Goal: Check status: Check status

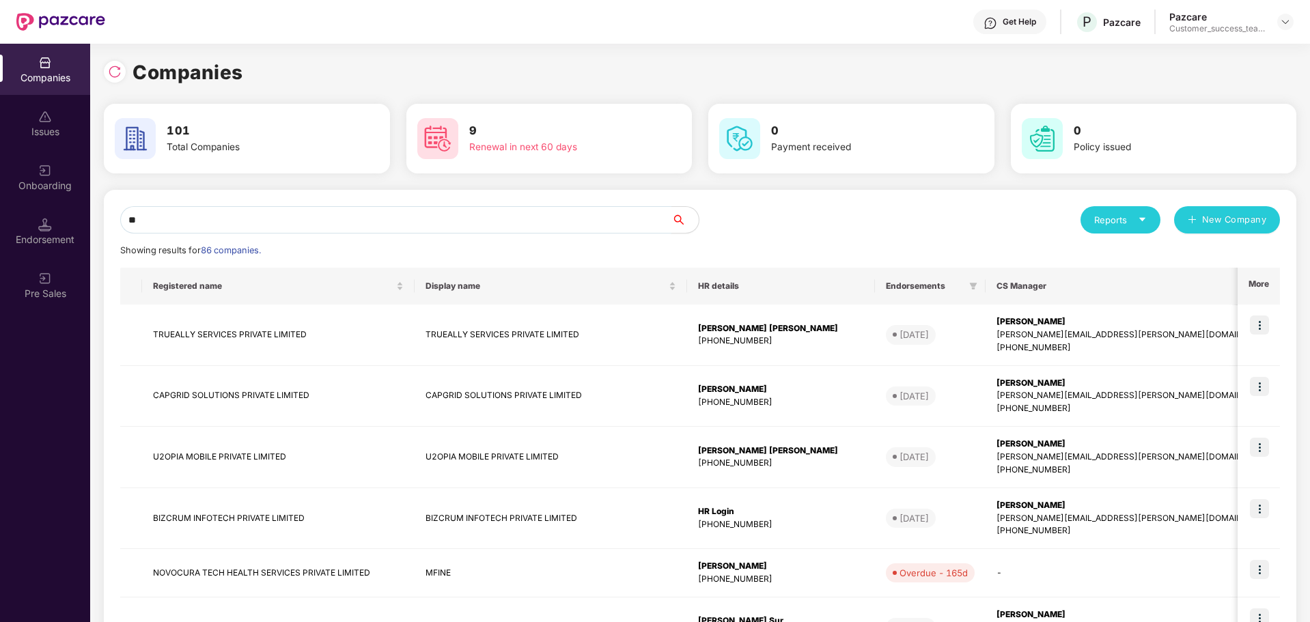
type input "*"
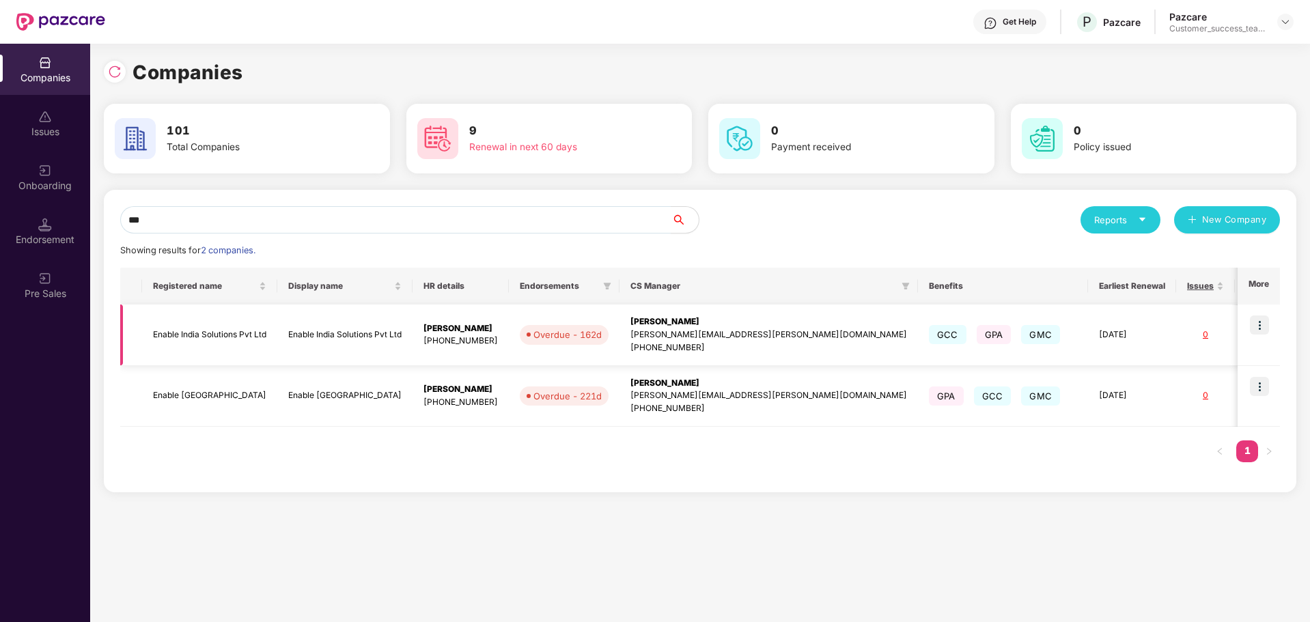
type input "***"
click at [1267, 322] on img at bounding box center [1259, 325] width 19 height 19
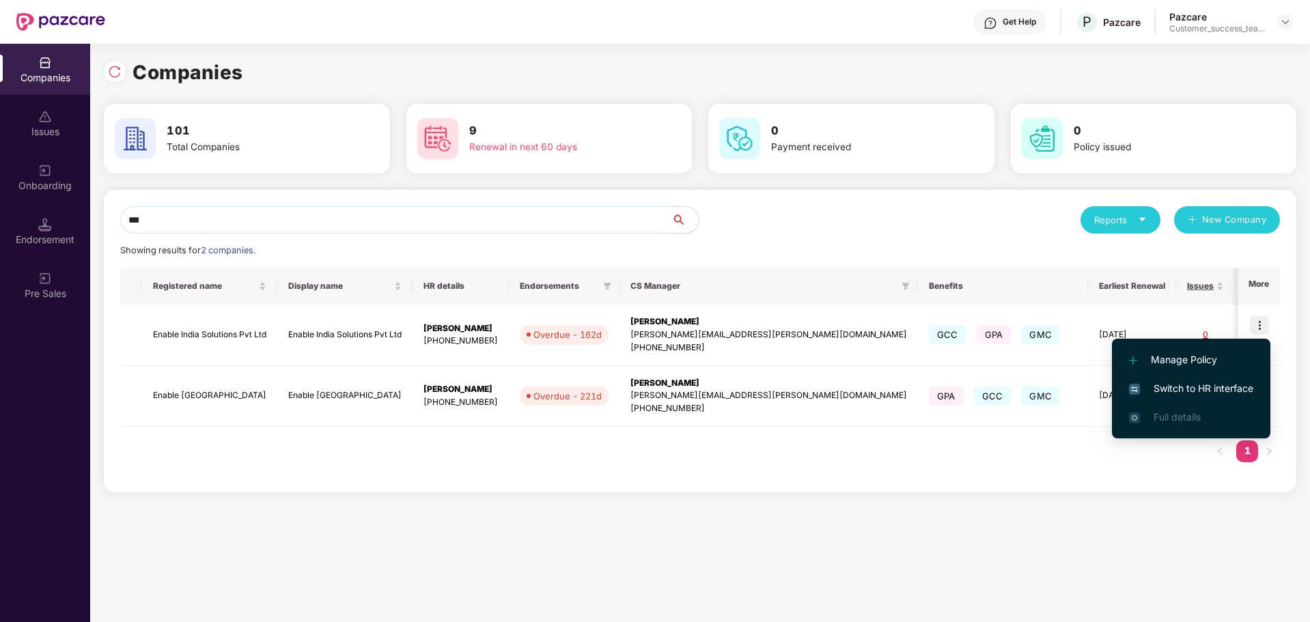
click at [1188, 389] on span "Switch to HR interface" at bounding box center [1191, 388] width 124 height 15
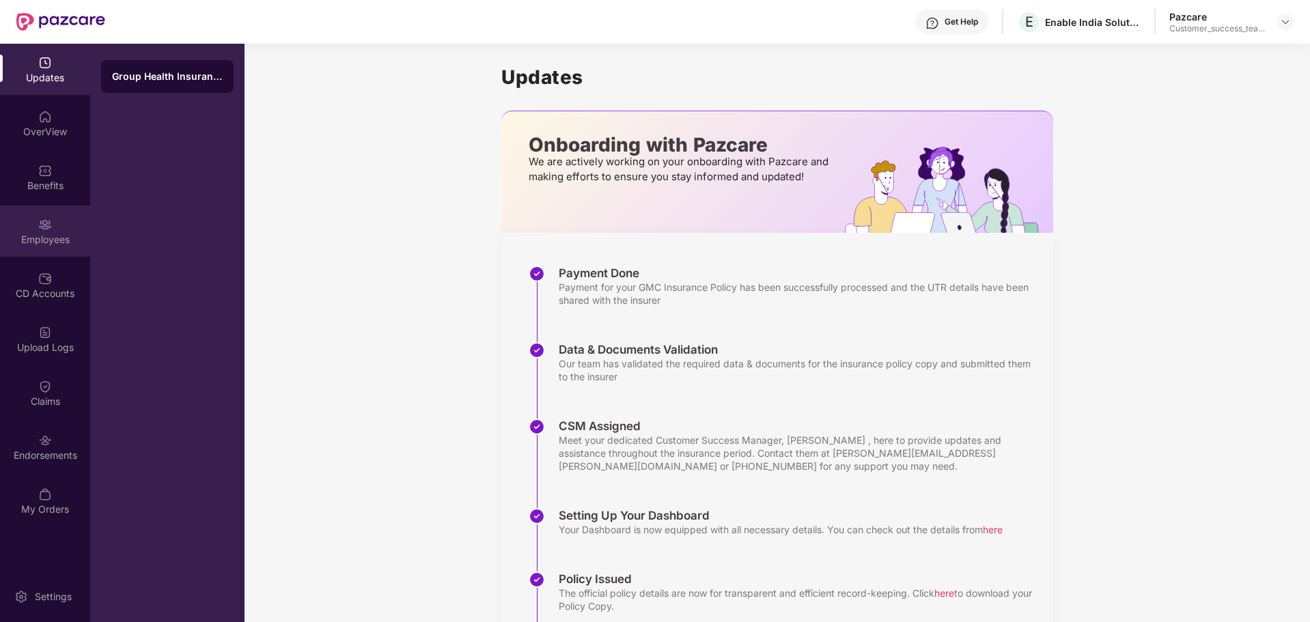
click at [52, 226] on div "Employees" at bounding box center [45, 231] width 90 height 51
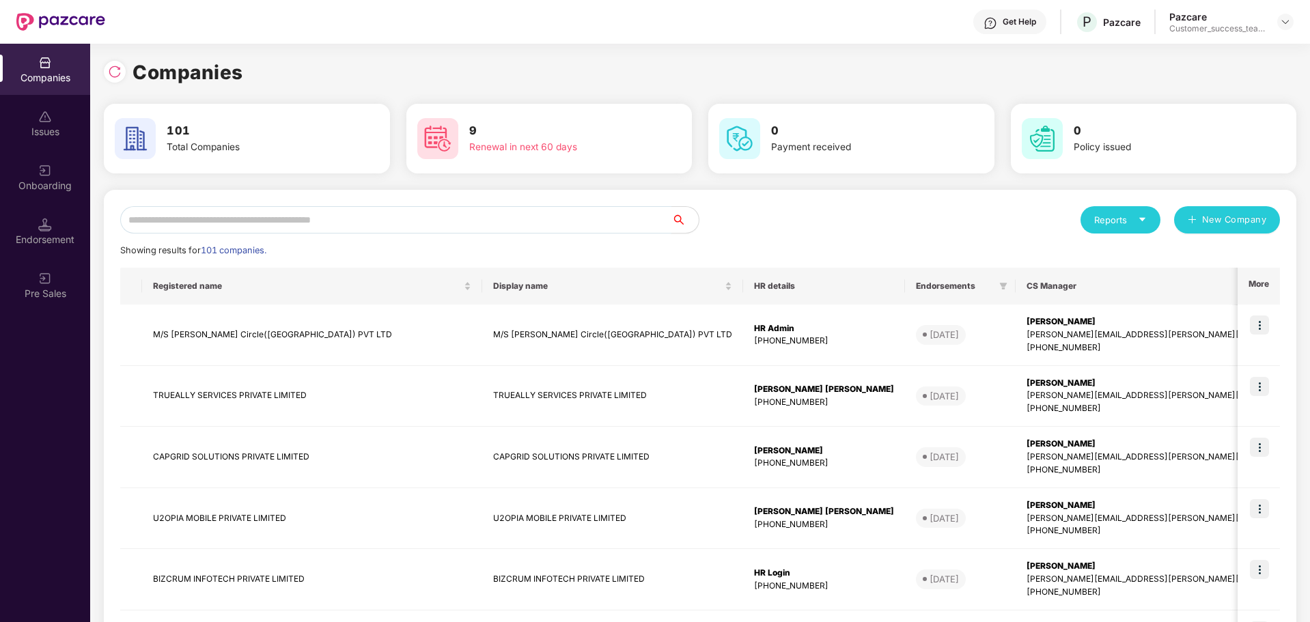
click at [295, 226] on input "text" at bounding box center [395, 219] width 551 height 27
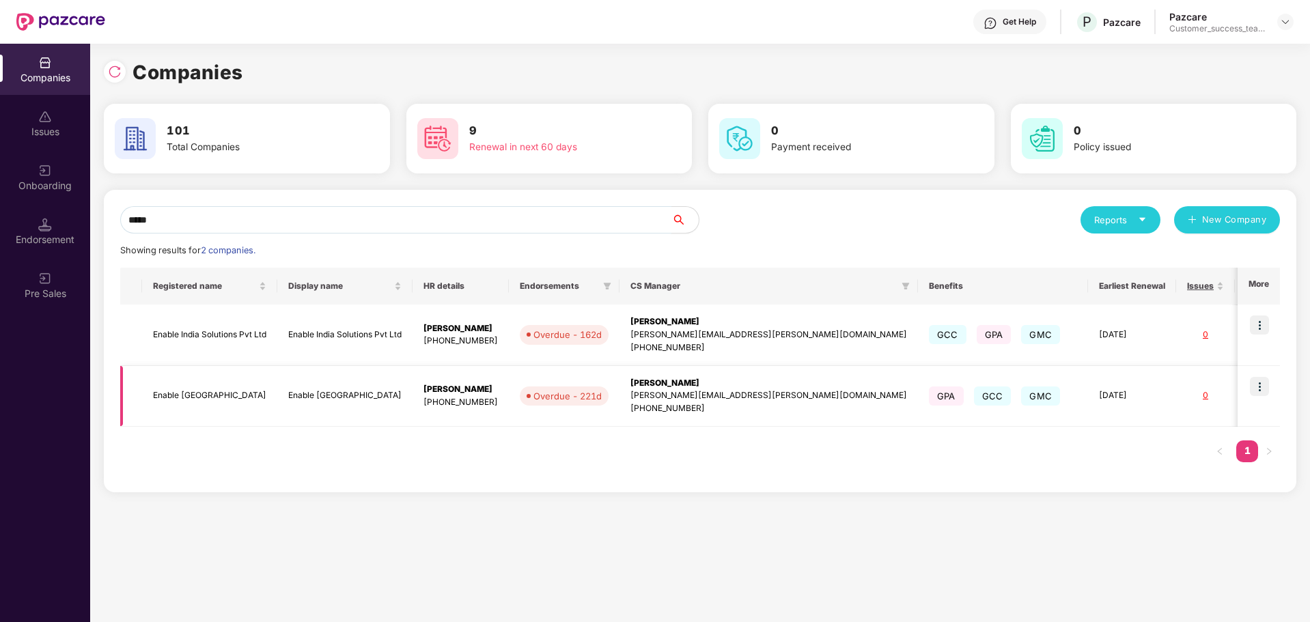
type input "*****"
click at [1259, 394] on img at bounding box center [1259, 386] width 19 height 19
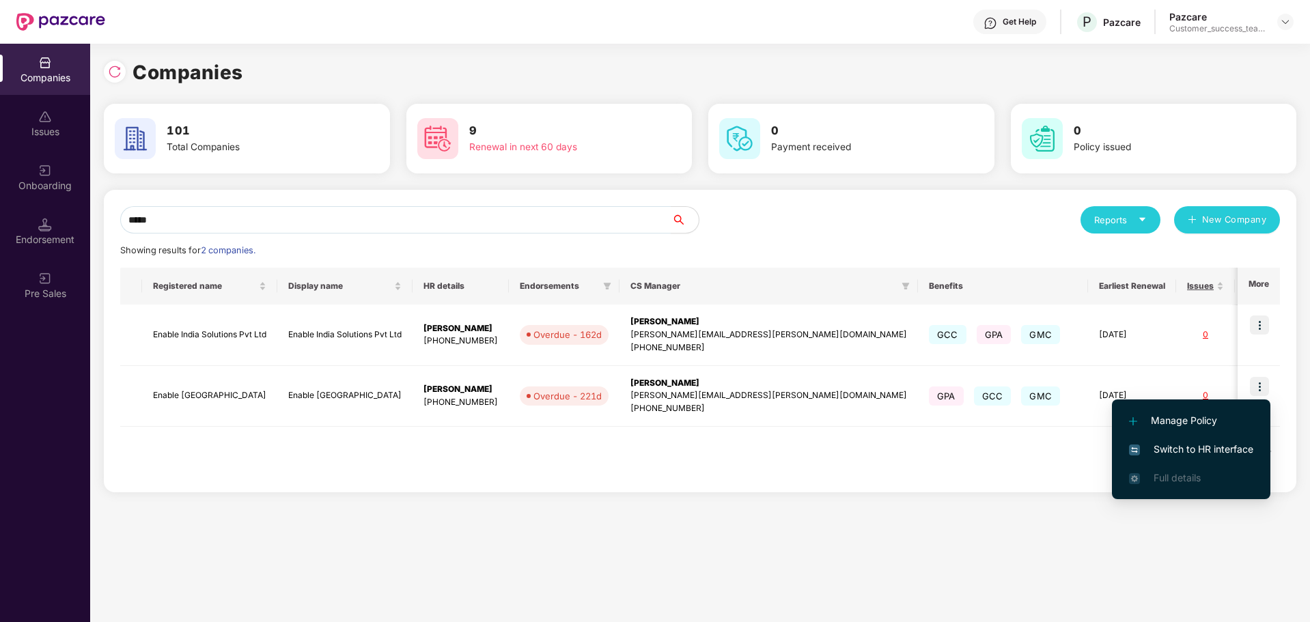
click at [1178, 443] on span "Switch to HR interface" at bounding box center [1191, 449] width 124 height 15
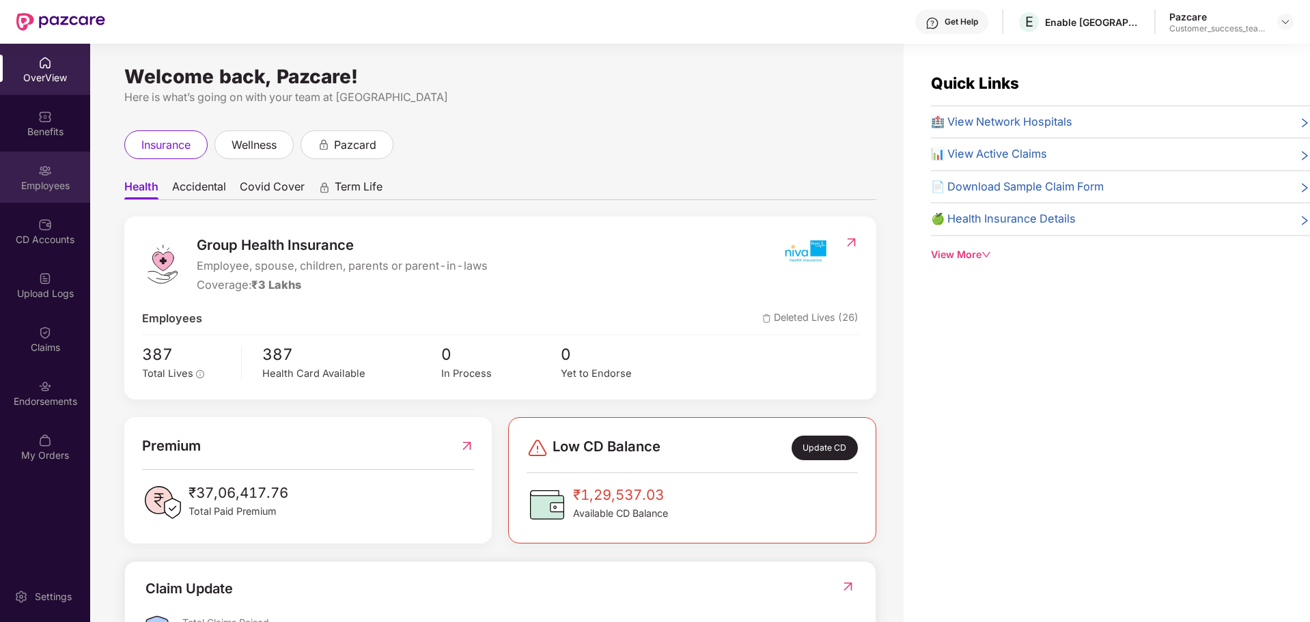
click at [53, 190] on div "Employees" at bounding box center [45, 186] width 90 height 14
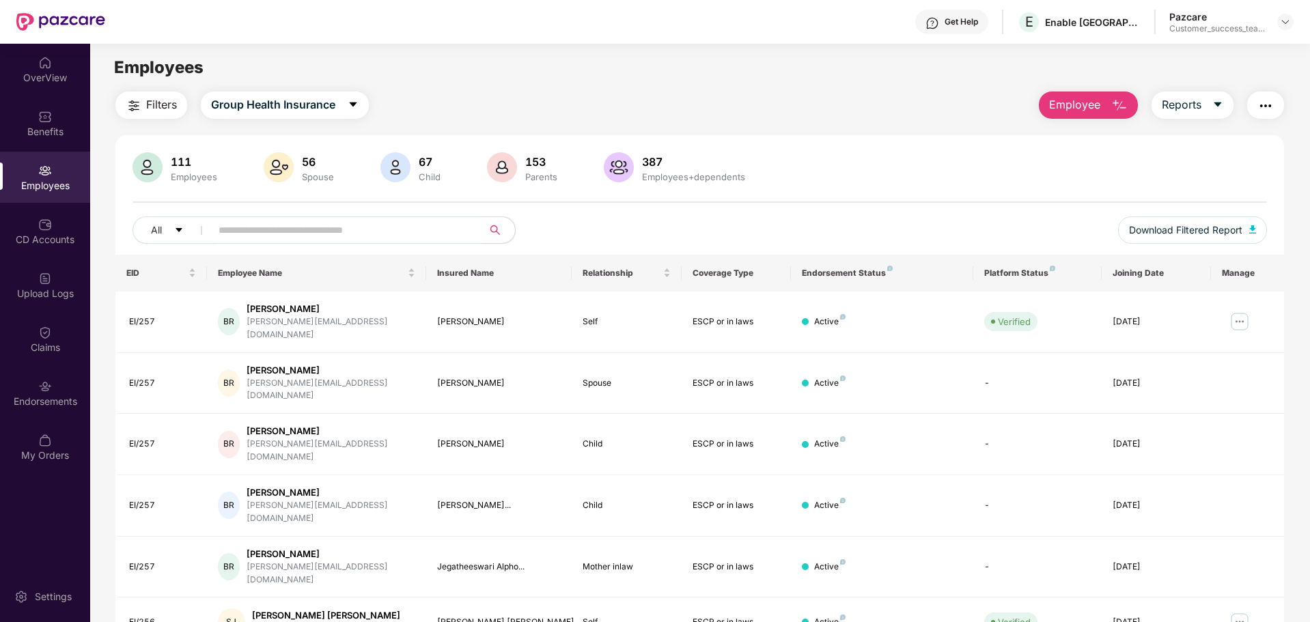
click at [299, 232] on input "text" at bounding box center [341, 230] width 245 height 20
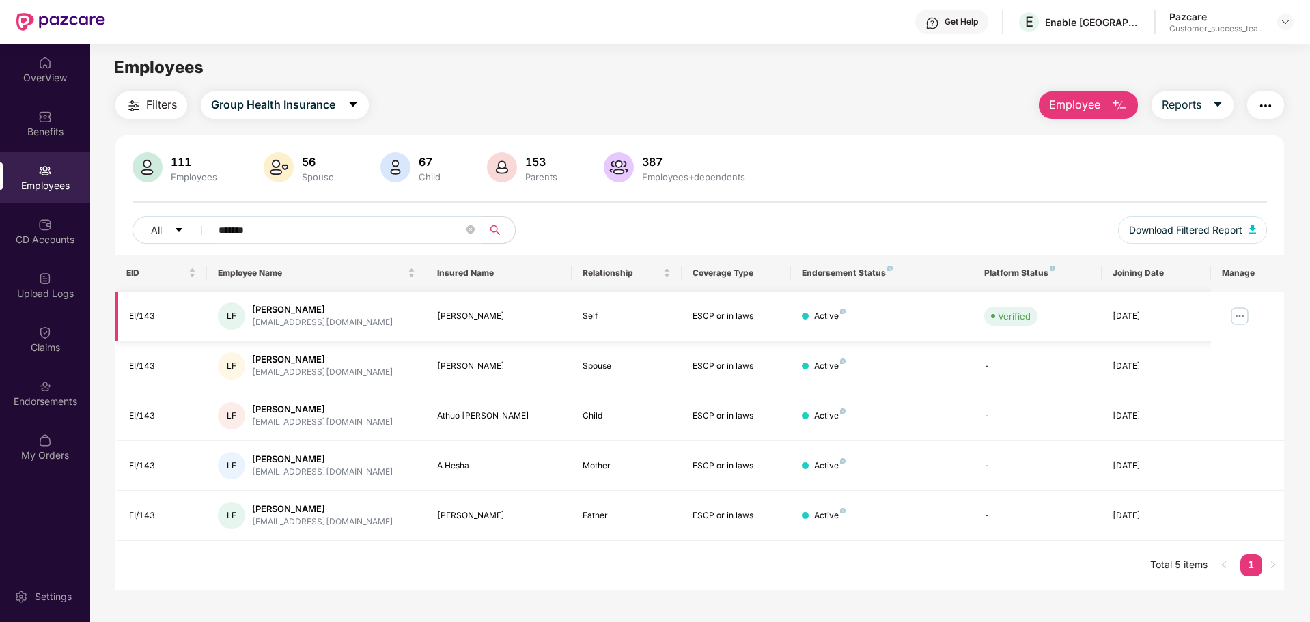
type input "*******"
click at [1241, 325] on img at bounding box center [1240, 316] width 22 height 22
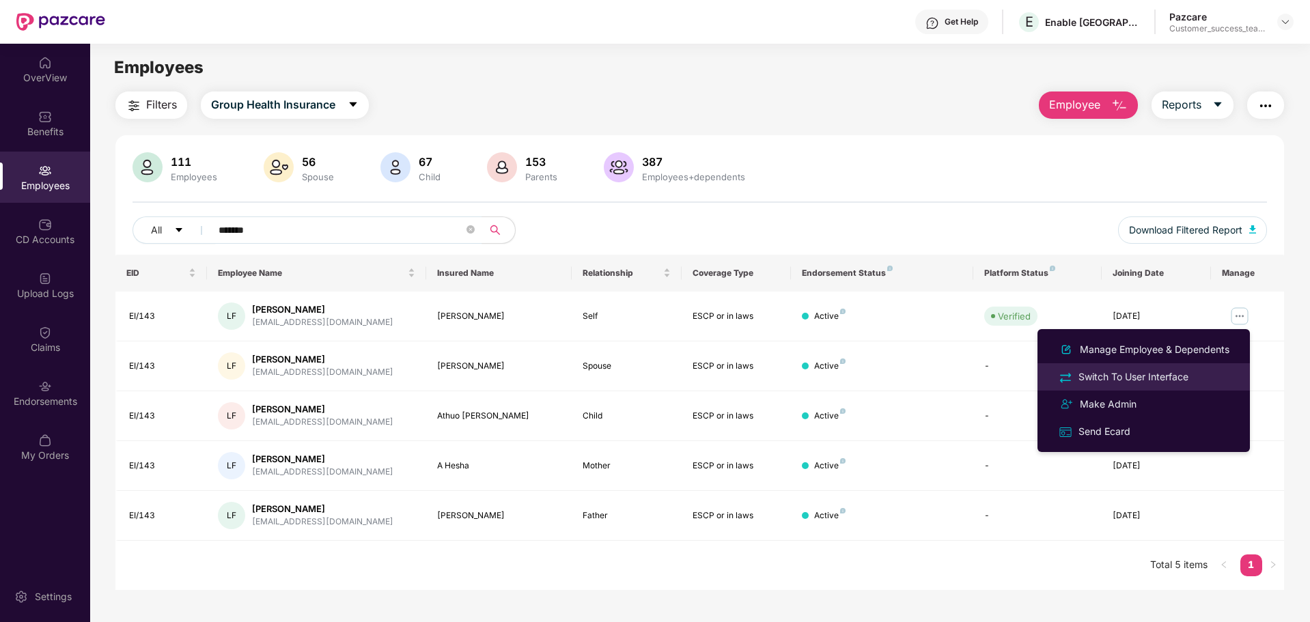
click at [1203, 377] on div "Switch To User Interface" at bounding box center [1143, 377] width 177 height 16
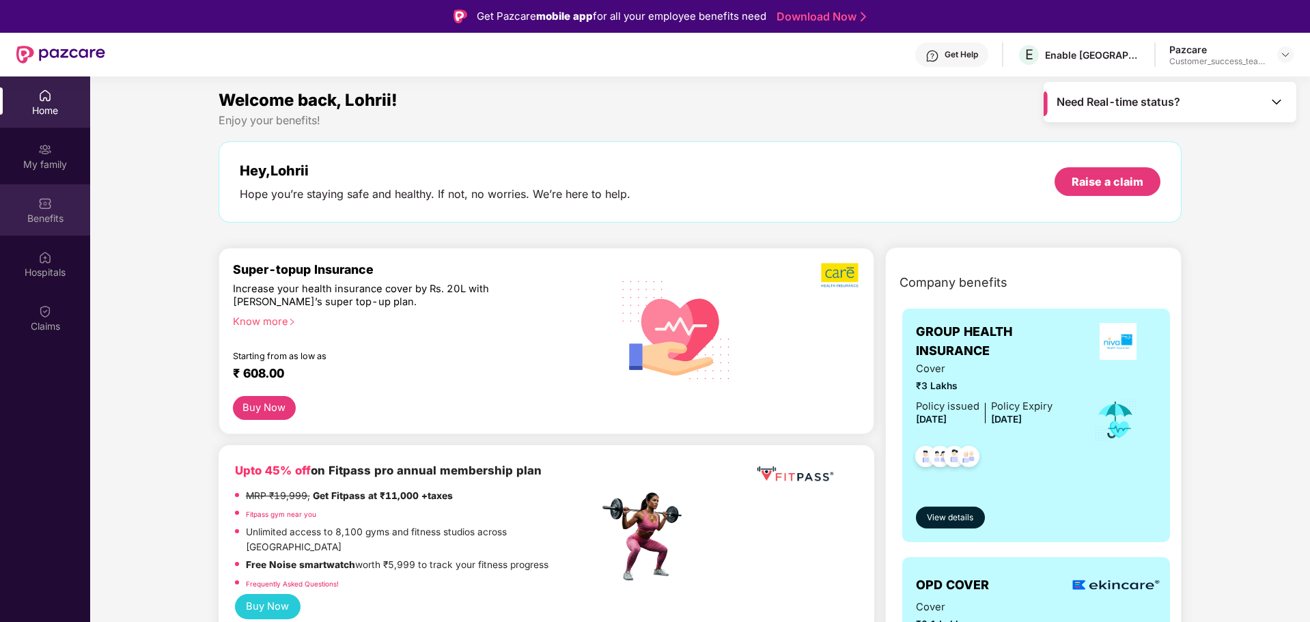
click at [61, 215] on div "Benefits" at bounding box center [45, 219] width 90 height 14
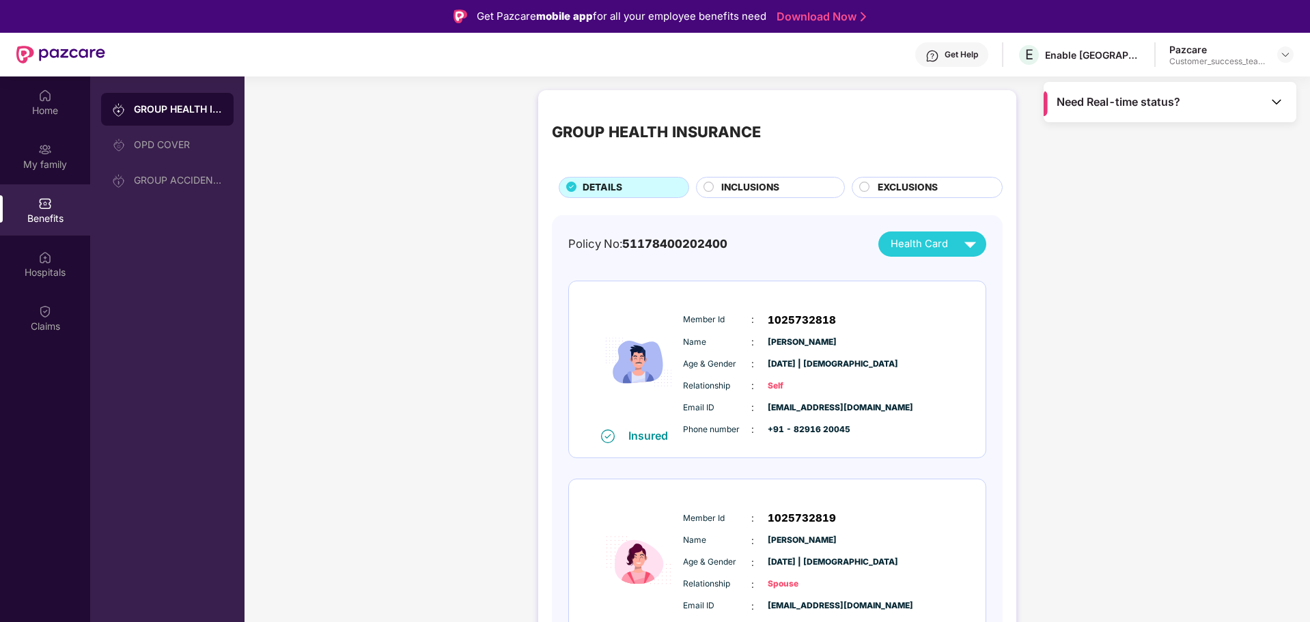
click at [1123, 108] on span "Need Real-time status?" at bounding box center [1119, 102] width 124 height 14
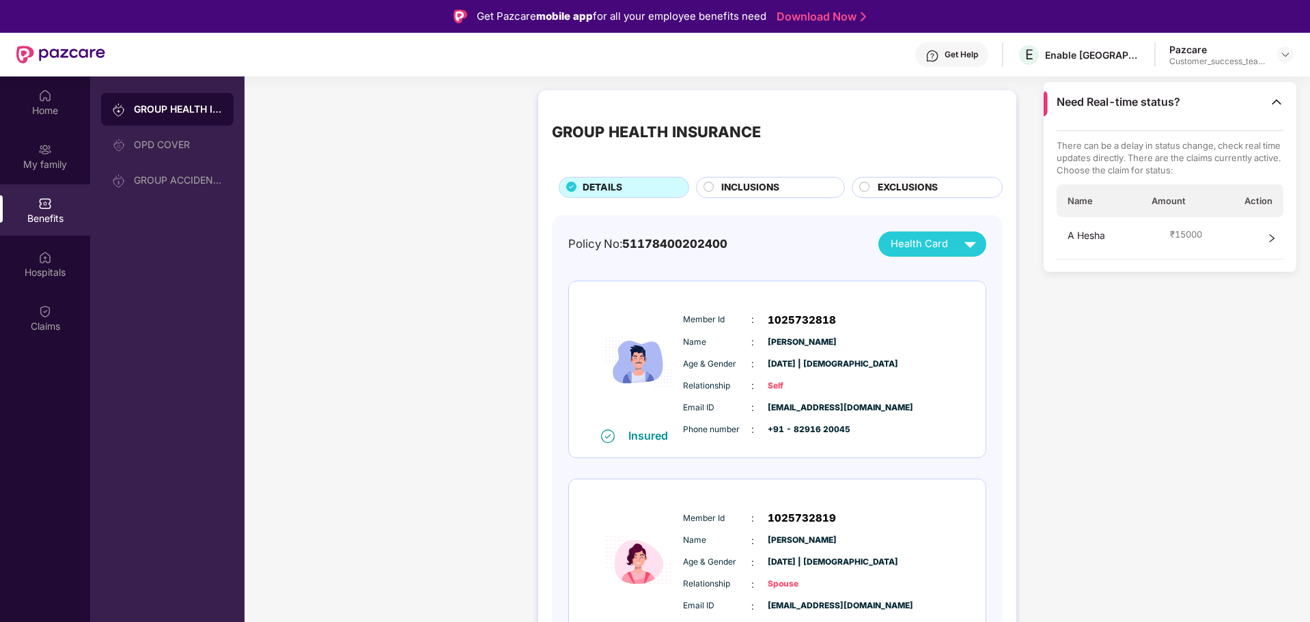
click at [1129, 234] on div "A Hesha ₹ 15000" at bounding box center [1170, 238] width 227 height 42
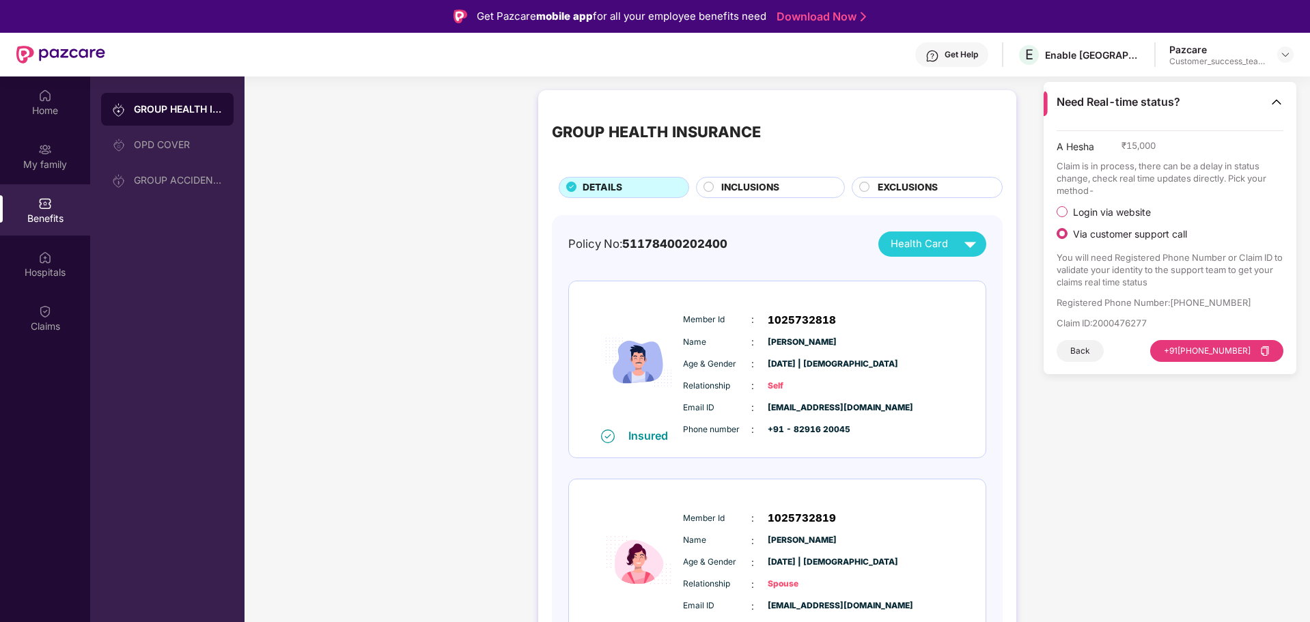
click at [1128, 214] on span "Login via website" at bounding box center [1112, 212] width 89 height 12
click at [1231, 340] on button "Visit Website" at bounding box center [1245, 339] width 77 height 22
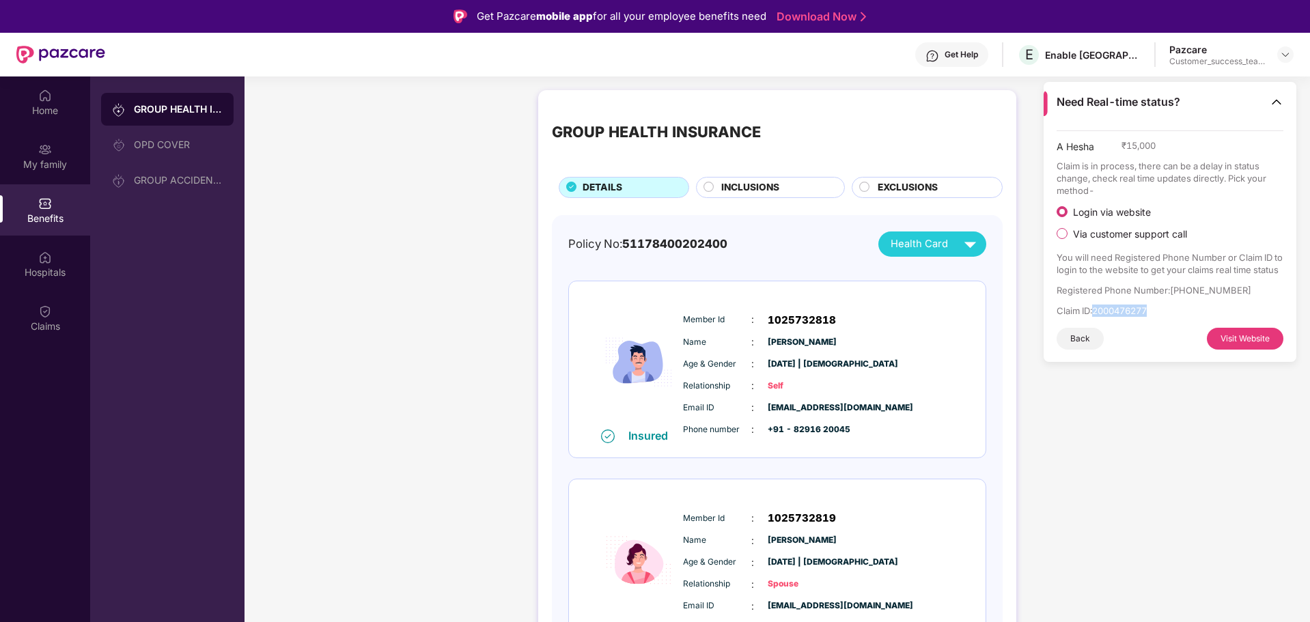
drag, startPoint x: 1098, startPoint y: 308, endPoint x: 1155, endPoint y: 311, distance: 56.8
click at [1155, 311] on p "Claim ID : 2000476277" at bounding box center [1170, 311] width 227 height 12
copy p "2000476277"
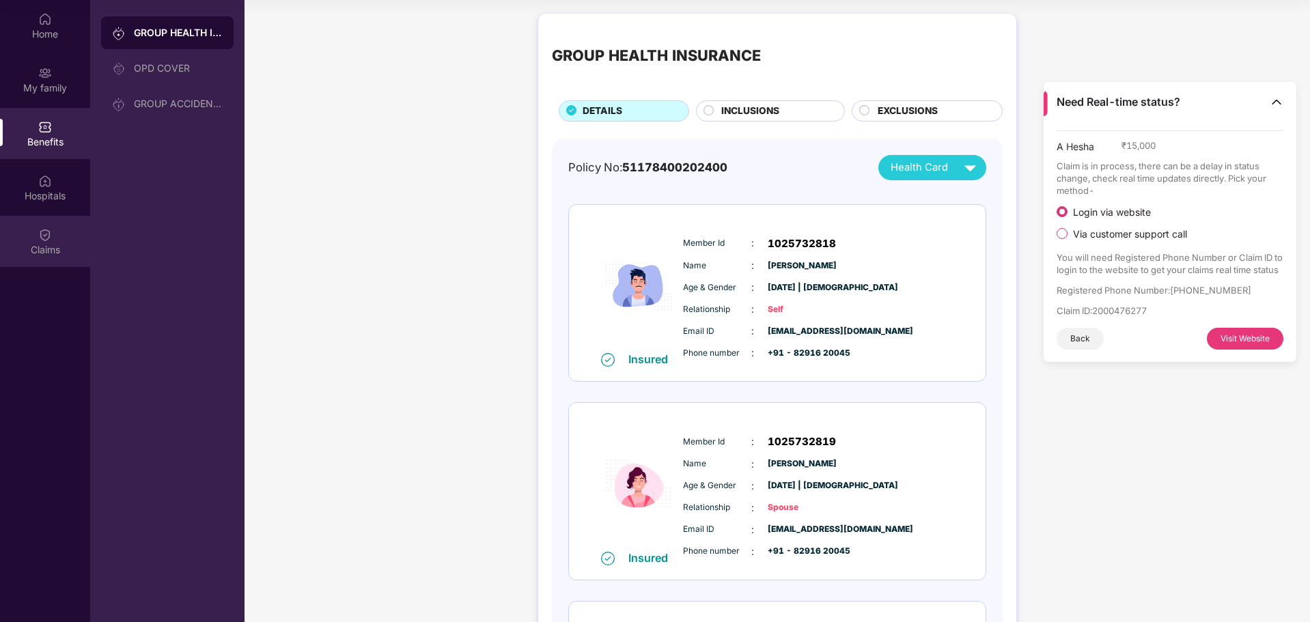
click at [53, 236] on div "Claims" at bounding box center [45, 241] width 90 height 51
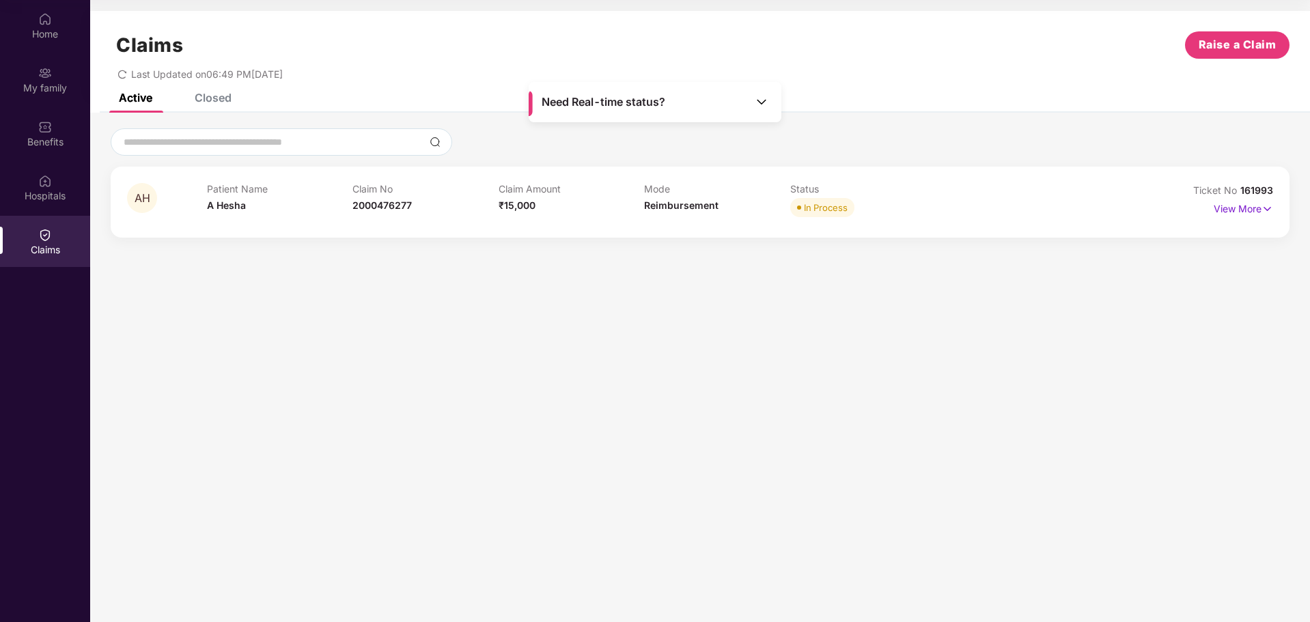
click at [677, 116] on div "Need Real-time status?" at bounding box center [655, 102] width 253 height 40
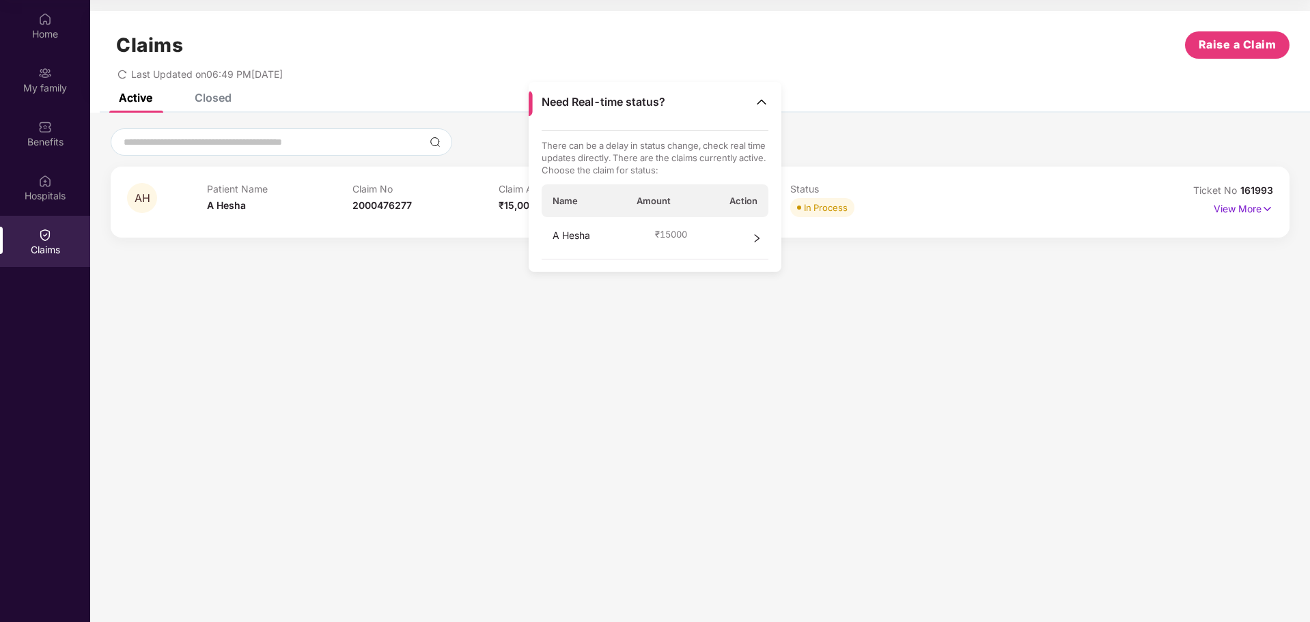
click at [708, 240] on div "A Hesha ₹ 15000" at bounding box center [655, 238] width 227 height 42
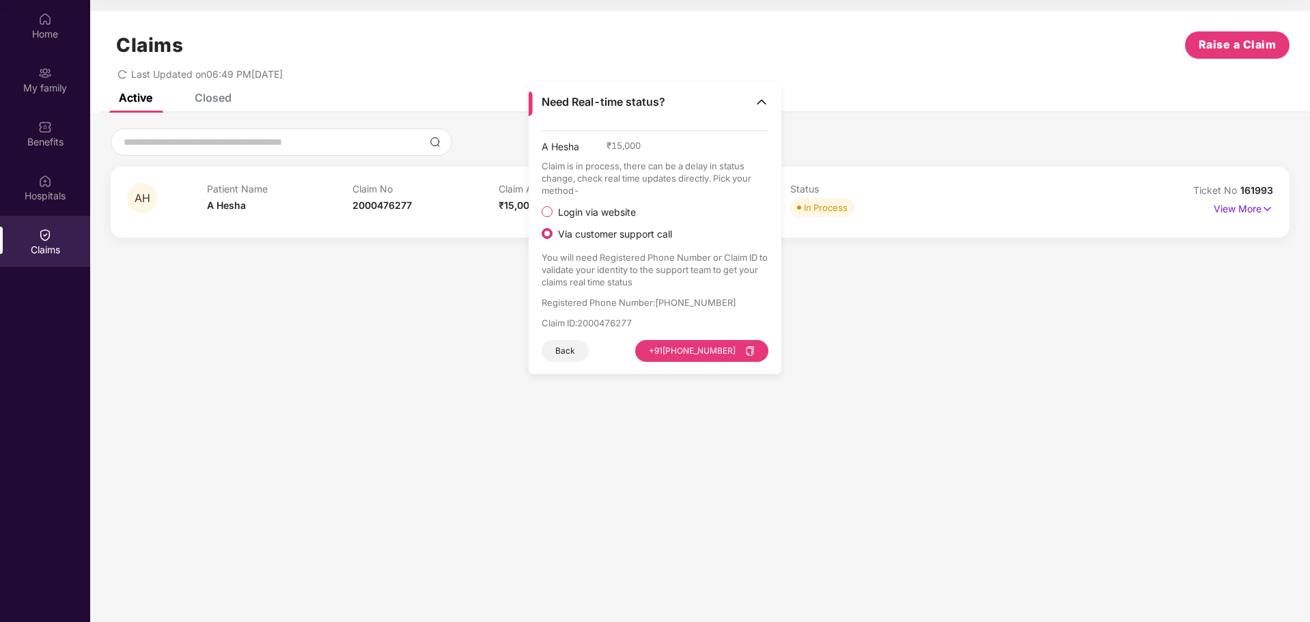
click at [626, 208] on span "Login via website" at bounding box center [597, 212] width 89 height 12
click at [737, 345] on button "Visit Website" at bounding box center [730, 339] width 77 height 22
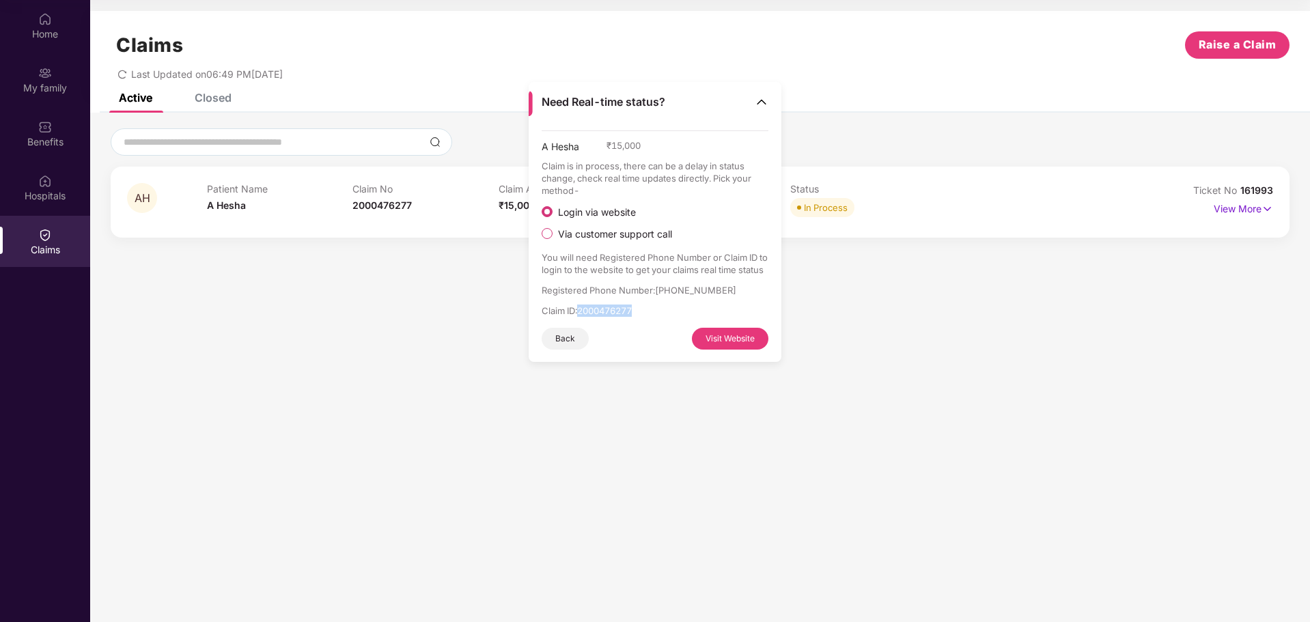
drag, startPoint x: 582, startPoint y: 313, endPoint x: 637, endPoint y: 311, distance: 54.7
click at [637, 311] on p "Claim ID : 2000476277" at bounding box center [655, 311] width 227 height 12
copy p "2000476277"
click at [410, 379] on section "Claims Raise a Claim Last Updated on 06:49 PM[DATE] Active Closed AH Patient Na…" at bounding box center [700, 311] width 1220 height 622
click at [46, 79] on img at bounding box center [45, 73] width 14 height 14
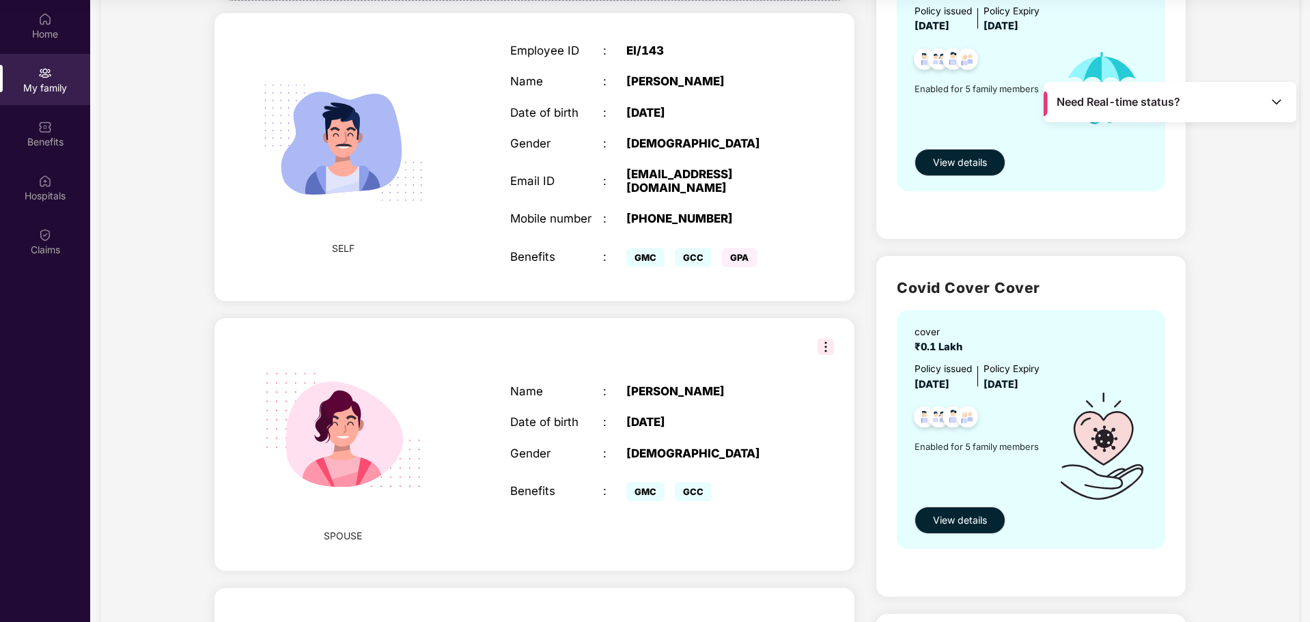
scroll to position [199, 0]
click at [61, 130] on div "Benefits" at bounding box center [45, 133] width 90 height 51
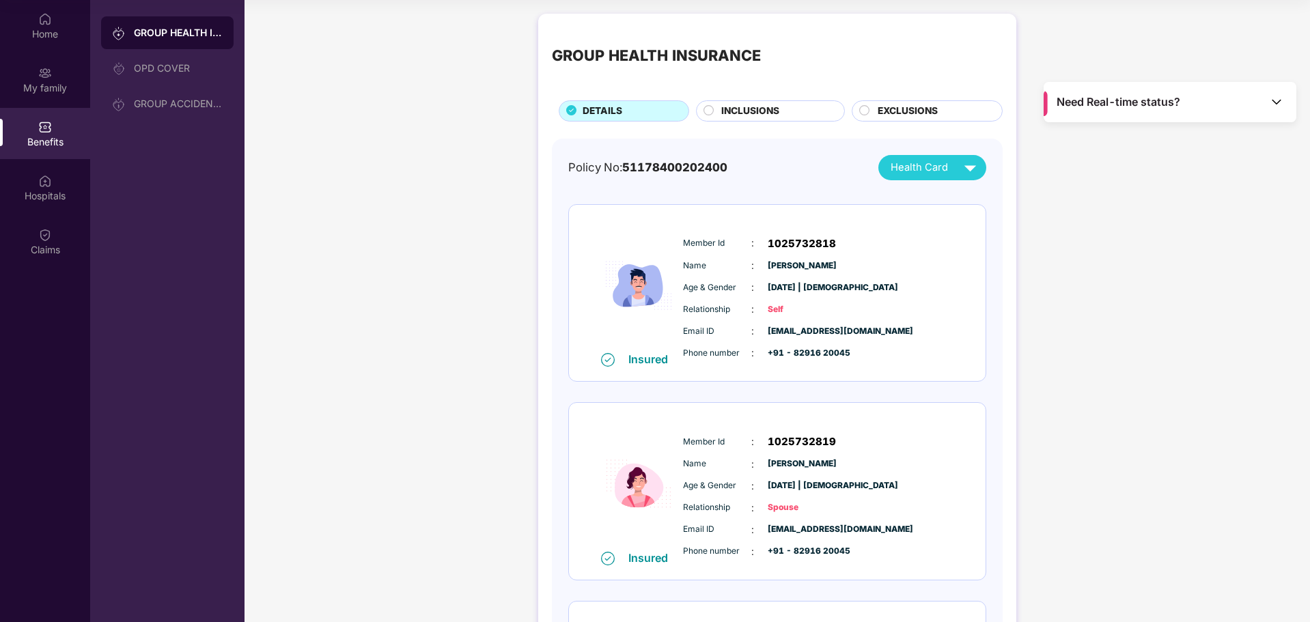
click at [766, 107] on span "INCLUSIONS" at bounding box center [750, 111] width 58 height 15
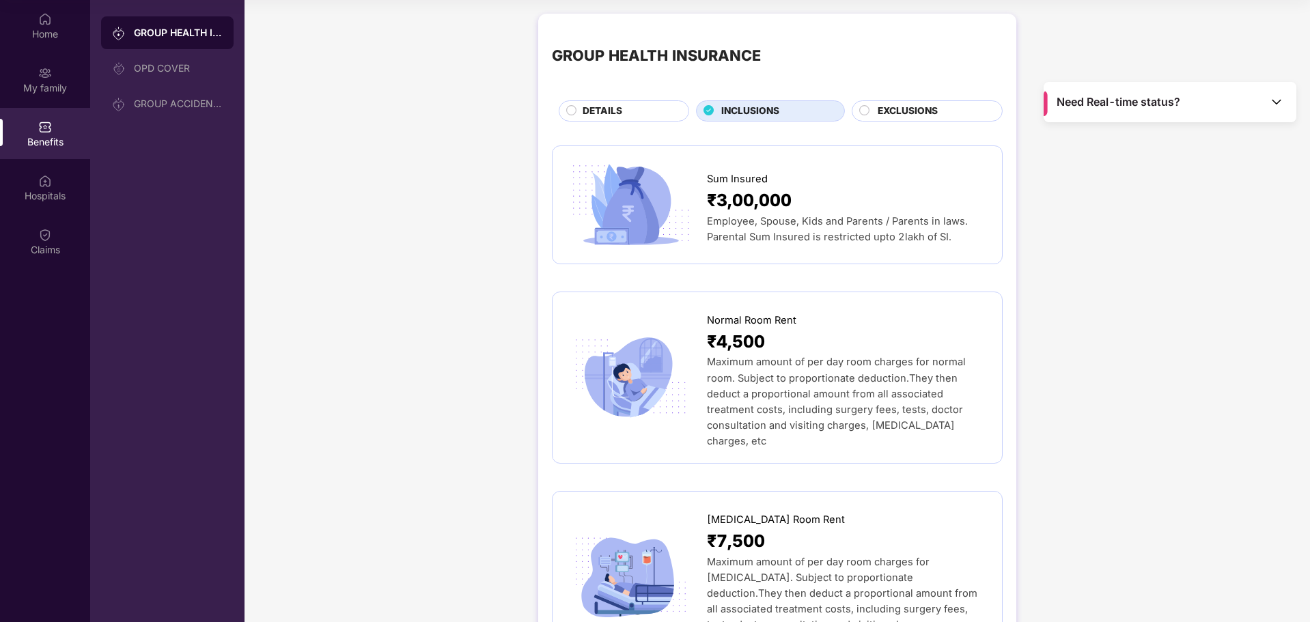
click at [641, 118] on div "DETAILS" at bounding box center [629, 112] width 106 height 17
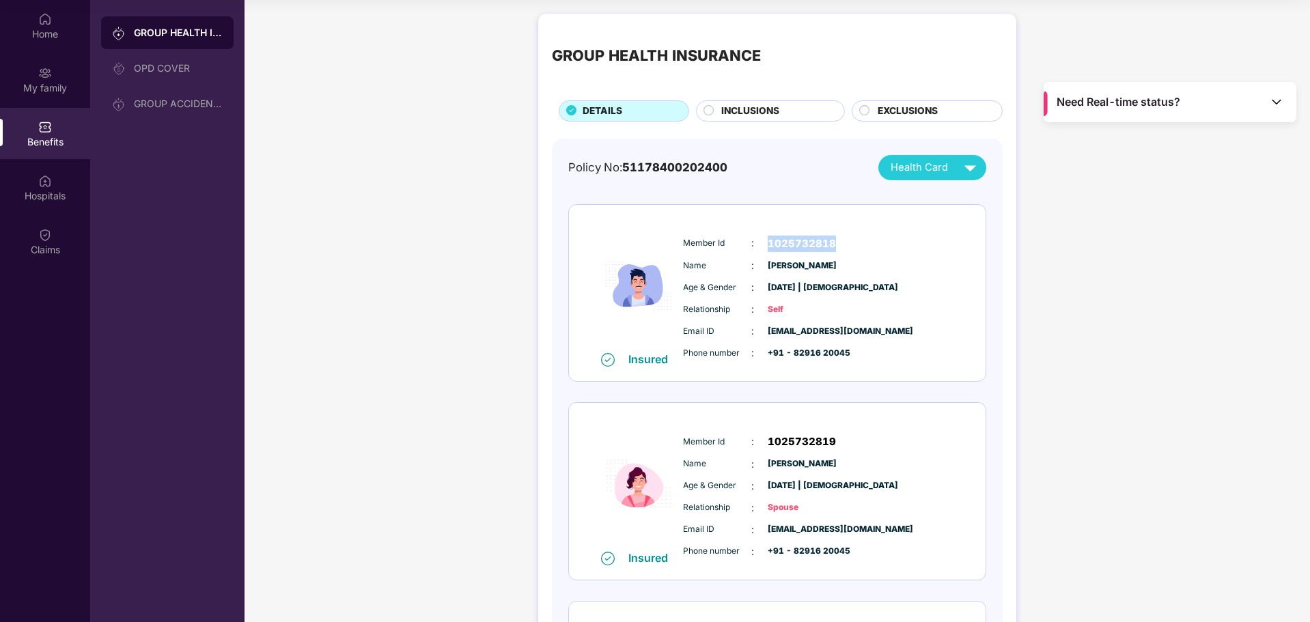
drag, startPoint x: 769, startPoint y: 241, endPoint x: 832, endPoint y: 243, distance: 63.5
click at [832, 243] on span "1025732818" at bounding box center [802, 244] width 68 height 16
copy span "1025732818"
